Goal: Information Seeking & Learning: Find specific fact

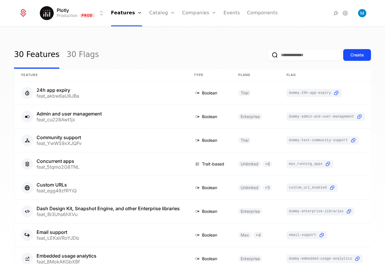
click at [203, 31] on link "Companies" at bounding box center [202, 28] width 27 height 5
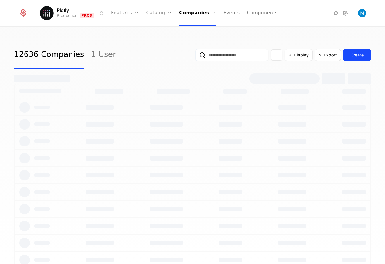
click at [239, 56] on input "email" at bounding box center [231, 55] width 73 height 12
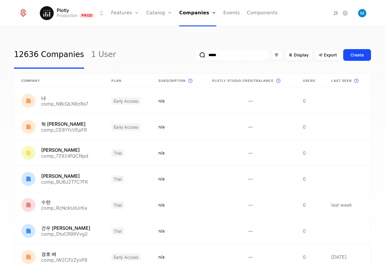
type input "******"
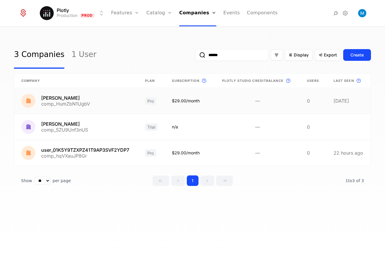
click at [70, 100] on link at bounding box center [76, 101] width 124 height 26
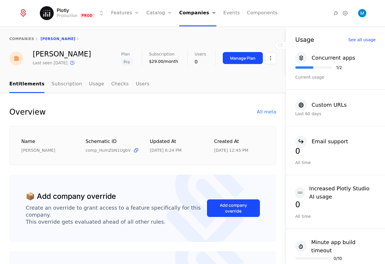
click at [268, 111] on div "All meta" at bounding box center [266, 111] width 19 height 7
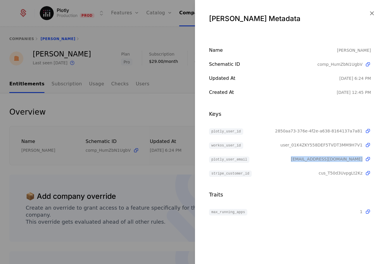
drag, startPoint x: 331, startPoint y: 157, endPoint x: 365, endPoint y: 158, distance: 34.5
click at [365, 158] on div "plotly_user_email [EMAIL_ADDRESS][DOMAIN_NAME]" at bounding box center [290, 158] width 162 height 7
copy div "[EMAIL_ADDRESS][DOMAIN_NAME]"
click at [167, 105] on div at bounding box center [192, 132] width 385 height 264
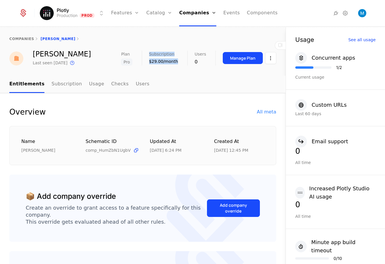
drag, startPoint x: 176, startPoint y: 64, endPoint x: 132, endPoint y: 60, distance: 43.7
click at [132, 60] on div "Plan Pro Subscription $29.00/month Users 0 Manage Plan" at bounding box center [198, 58] width 155 height 15
click at [160, 65] on div "Subscription $29.00/month" at bounding box center [168, 58] width 39 height 15
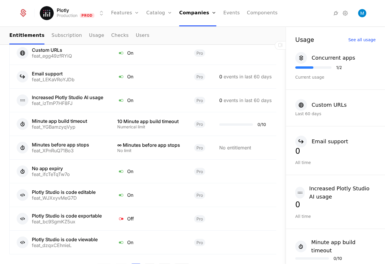
scroll to position [463, 0]
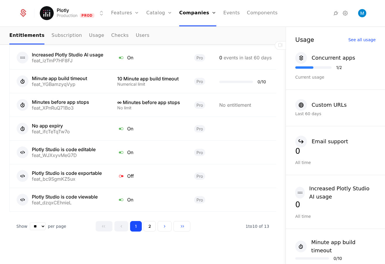
click at [148, 226] on button "2" at bounding box center [149, 226] width 12 height 11
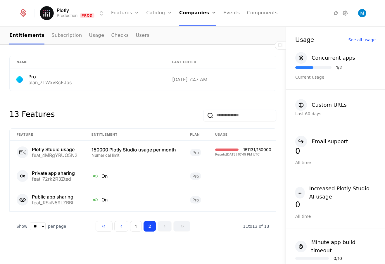
click at [194, 31] on link "Companies" at bounding box center [199, 28] width 27 height 5
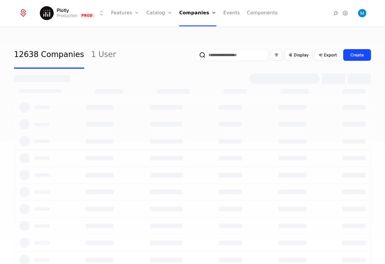
click at [212, 54] on input "email" at bounding box center [231, 55] width 73 height 12
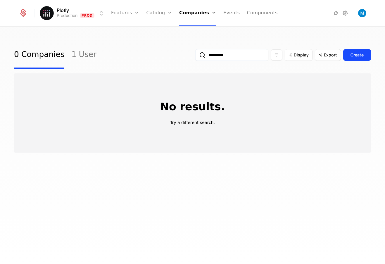
type input "**********"
click at [195, 56] on button "submit" at bounding box center [195, 56] width 0 height 0
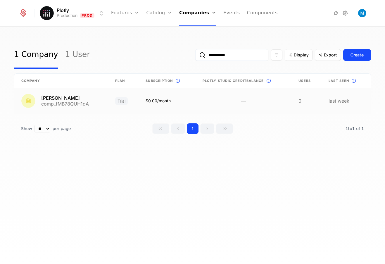
type input "**********"
click at [71, 98] on link at bounding box center [61, 101] width 94 height 26
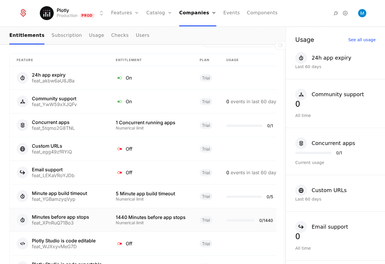
scroll to position [463, 0]
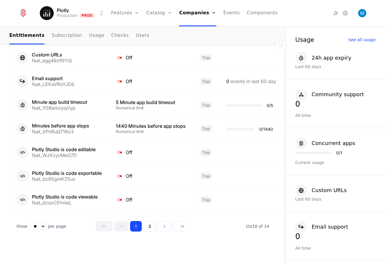
click at [146, 227] on button "2" at bounding box center [149, 226] width 12 height 11
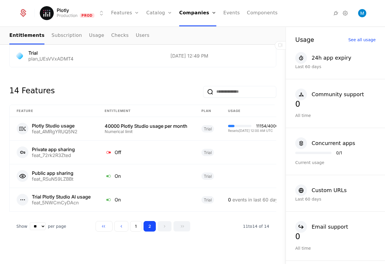
click at [134, 227] on button "1" at bounding box center [136, 226] width 12 height 11
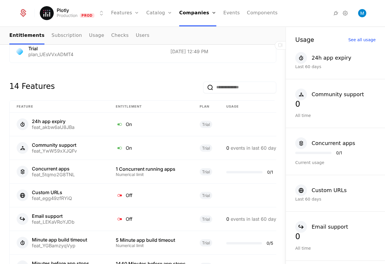
click at [194, 29] on link "Companies" at bounding box center [199, 28] width 27 height 5
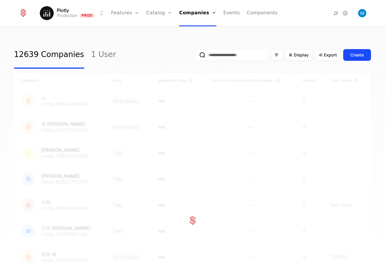
click at [208, 57] on input "email" at bounding box center [231, 55] width 73 height 12
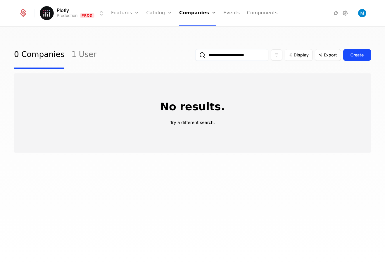
type input "**********"
click at [195, 56] on button "submit" at bounding box center [195, 56] width 0 height 0
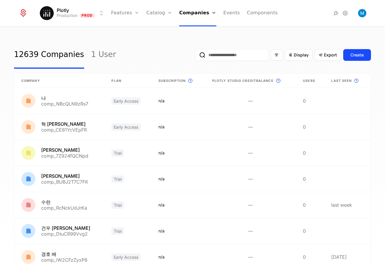
click at [234, 53] on input "email" at bounding box center [231, 55] width 73 height 12
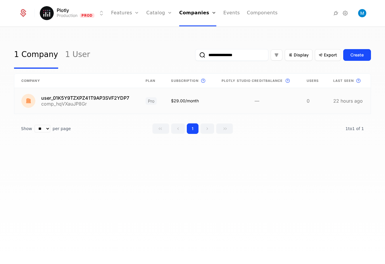
type input "**********"
click at [101, 102] on link at bounding box center [76, 101] width 124 height 26
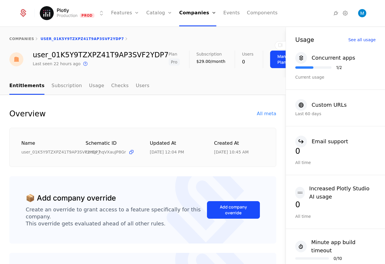
click at [262, 116] on div "All meta" at bounding box center [266, 113] width 19 height 7
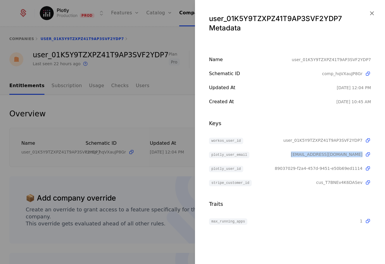
drag, startPoint x: 311, startPoint y: 153, endPoint x: 364, endPoint y: 158, distance: 52.5
click at [364, 158] on div "workos_user_id user_01K5Y9TZXPZ41T9AP3SVF2YDP7 plotly_user_email [EMAIL_ADDRESS…" at bounding box center [290, 161] width 162 height 49
copy div "[EMAIL_ADDRESS][DOMAIN_NAME]"
click at [370, 10] on icon "button" at bounding box center [372, 13] width 8 height 8
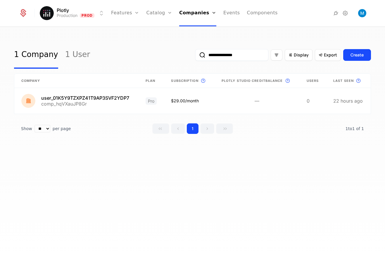
drag, startPoint x: 239, startPoint y: 56, endPoint x: 111, endPoint y: 46, distance: 127.8
click at [195, 49] on input "**********" at bounding box center [231, 55] width 73 height 12
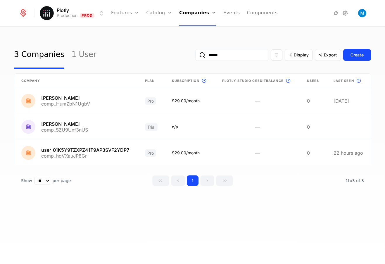
type input "******"
click at [216, 55] on input "******" at bounding box center [231, 55] width 73 height 12
click at [81, 98] on link at bounding box center [76, 101] width 124 height 26
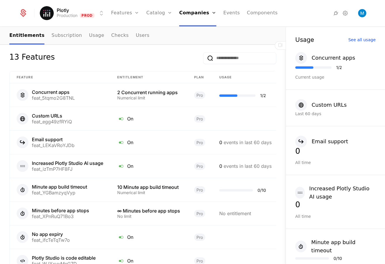
scroll to position [451, 0]
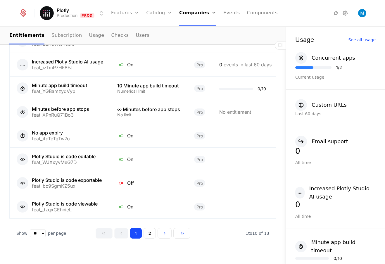
click at [155, 232] on div "Feature Entitlement plan Usage Concurrent apps feat_5tqmo2G8TNL 2 Concurrent ru…" at bounding box center [142, 104] width 267 height 269
click at [152, 235] on button "2" at bounding box center [149, 233] width 12 height 11
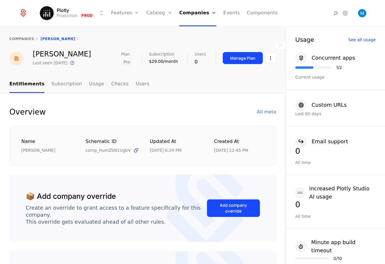
click at [262, 113] on div "All meta" at bounding box center [266, 111] width 19 height 7
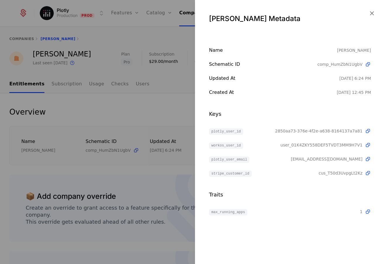
click at [146, 101] on div at bounding box center [192, 132] width 385 height 264
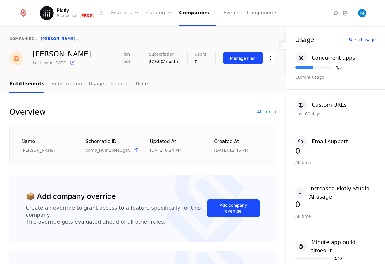
scroll to position [205, 0]
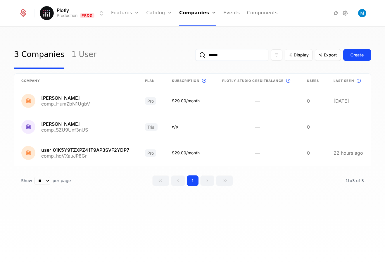
click at [214, 56] on input "******" at bounding box center [231, 55] width 73 height 12
click at [102, 151] on link at bounding box center [76, 153] width 124 height 26
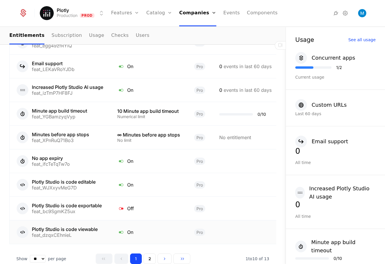
scroll to position [467, 0]
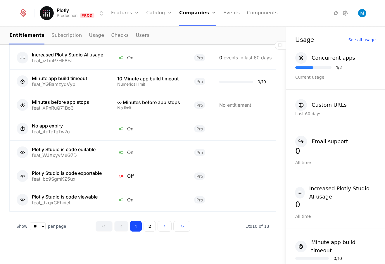
click at [154, 228] on div "1 2" at bounding box center [143, 226] width 95 height 11
click at [146, 227] on button "2" at bounding box center [149, 226] width 12 height 11
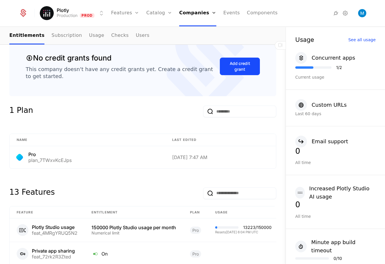
scroll to position [301, 0]
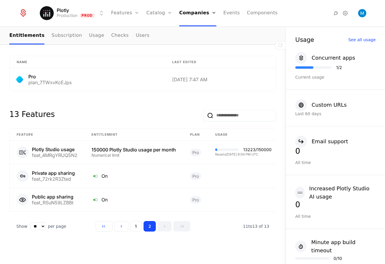
click at [136, 228] on button "1" at bounding box center [136, 226] width 12 height 11
